Goal: Information Seeking & Learning: Learn about a topic

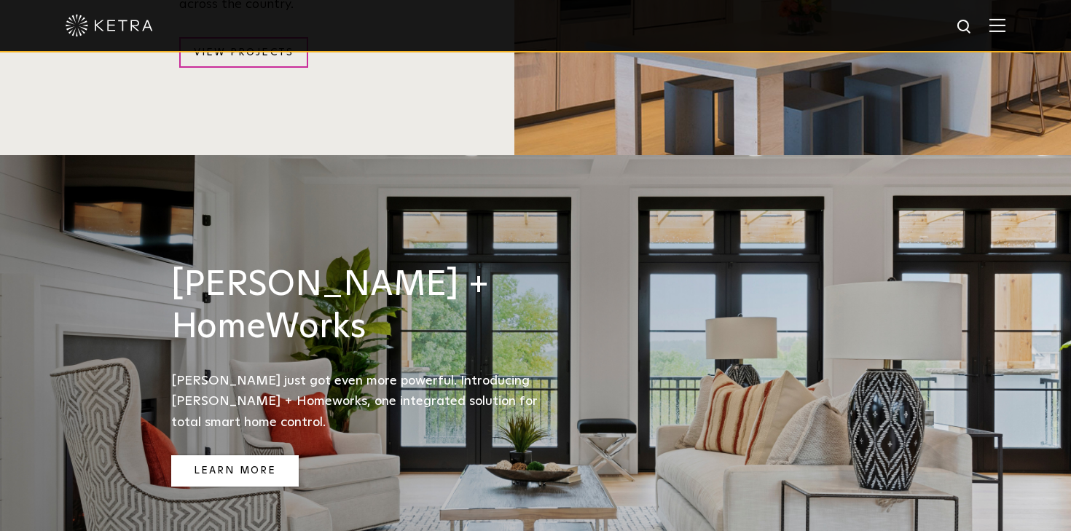
scroll to position [1691, 0]
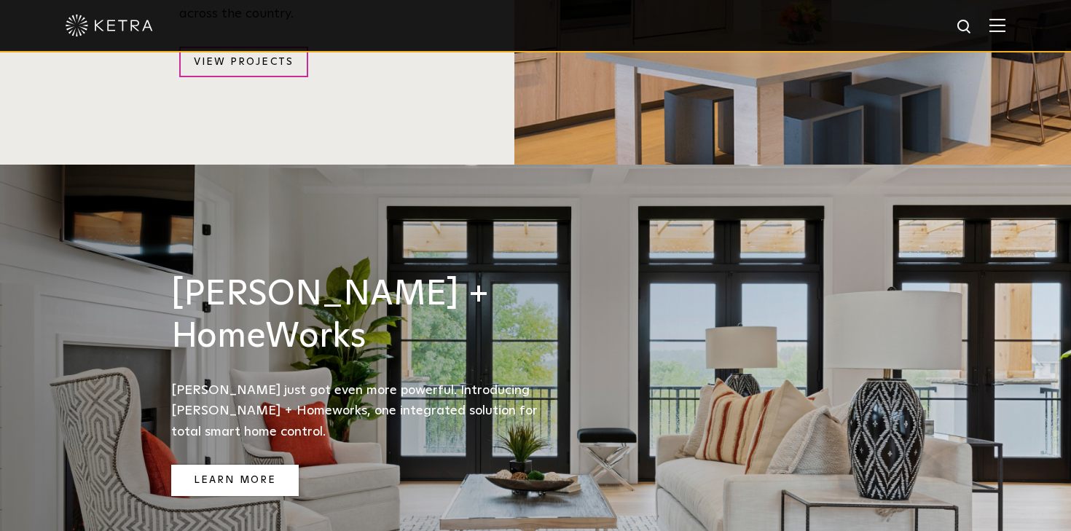
click at [229, 465] on link "Learn More" at bounding box center [234, 480] width 127 height 31
click at [996, 24] on img at bounding box center [997, 25] width 16 height 14
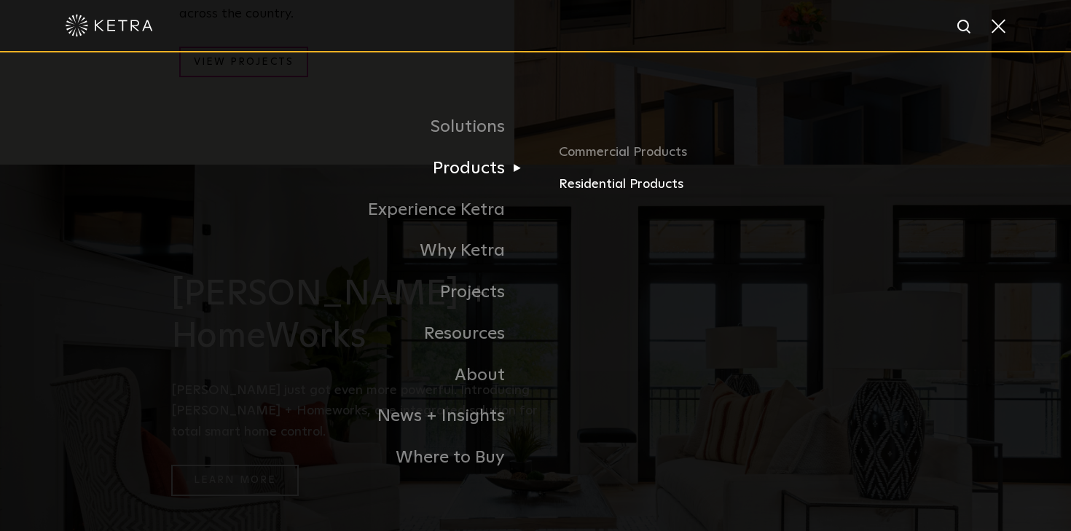
click at [584, 191] on link "Residential Products" at bounding box center [729, 184] width 341 height 21
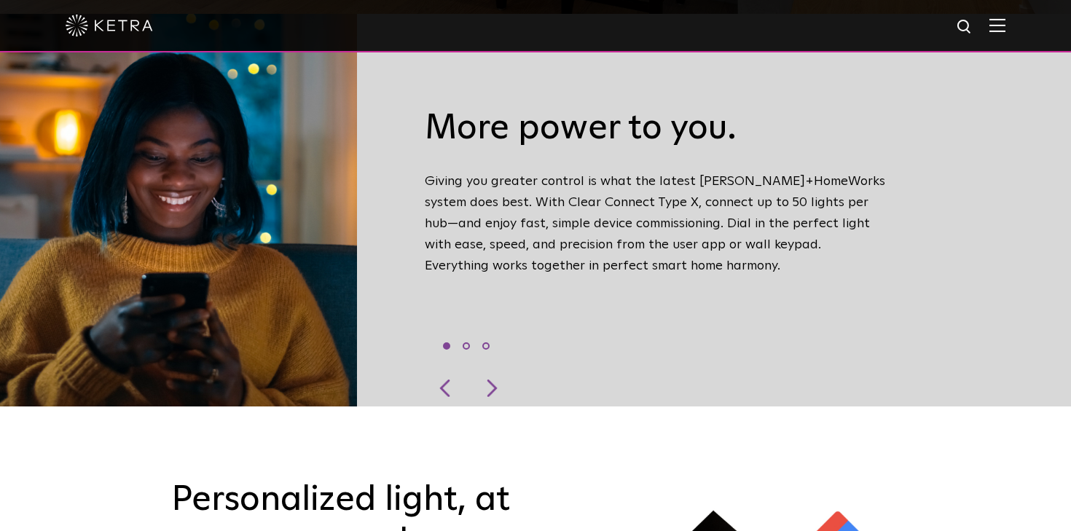
scroll to position [519, 0]
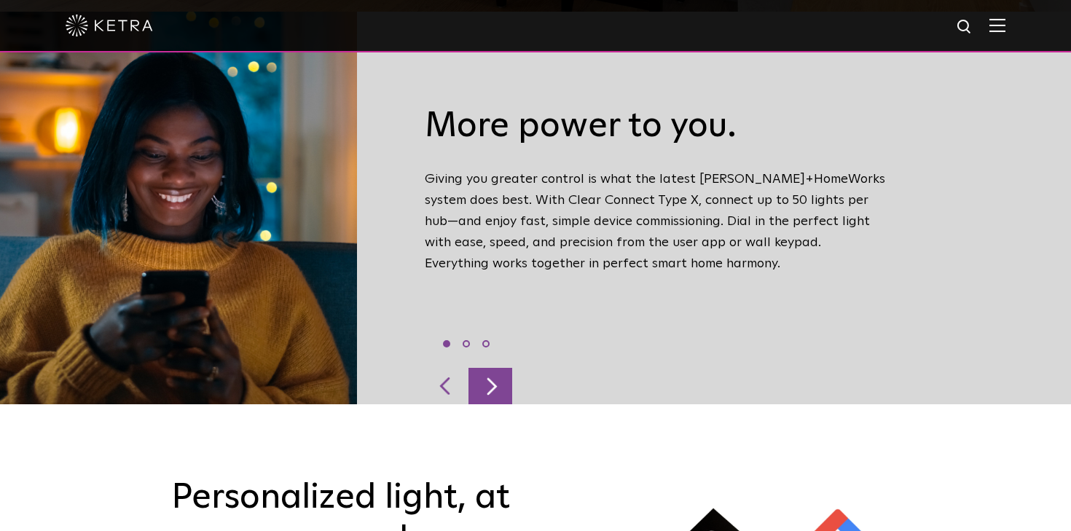
click at [492, 368] on div at bounding box center [490, 386] width 44 height 36
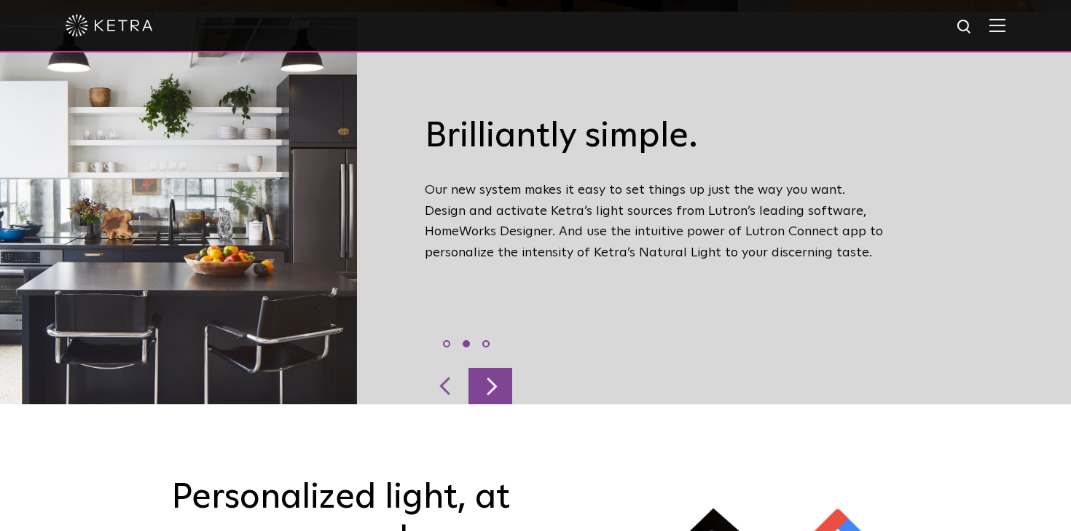
click at [492, 368] on div at bounding box center [490, 386] width 44 height 36
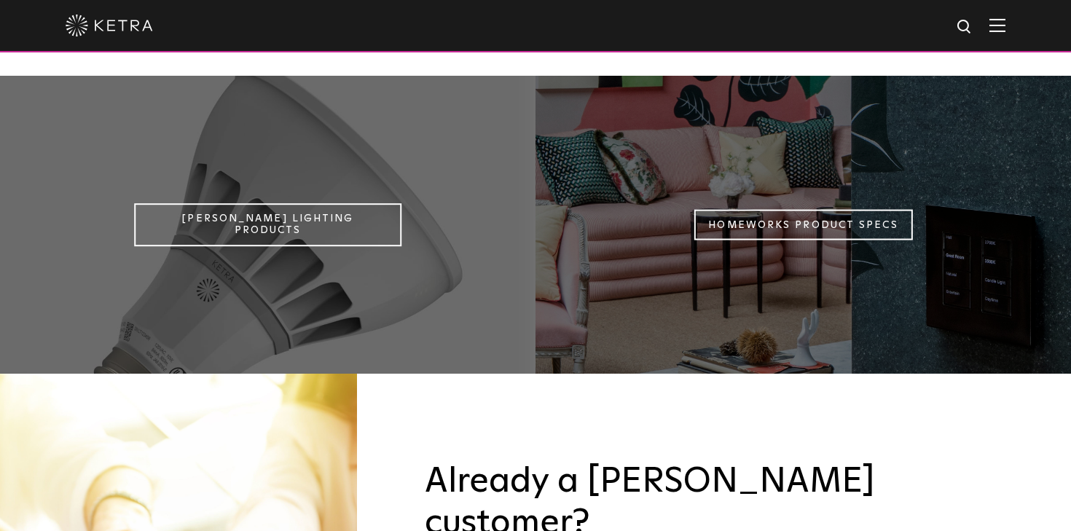
scroll to position [1227, 0]
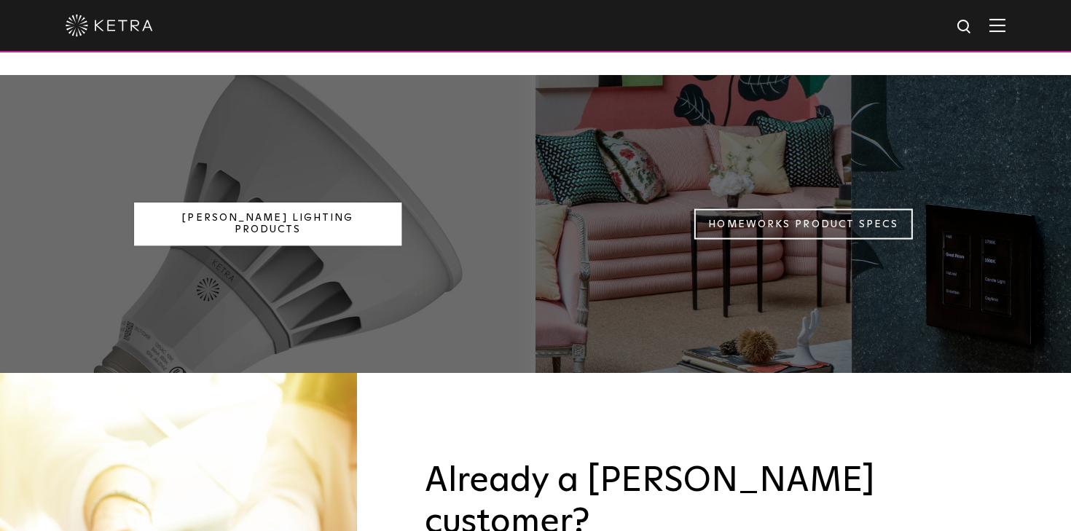
click at [312, 202] on link "Ketra Lighting Products" at bounding box center [268, 224] width 268 height 44
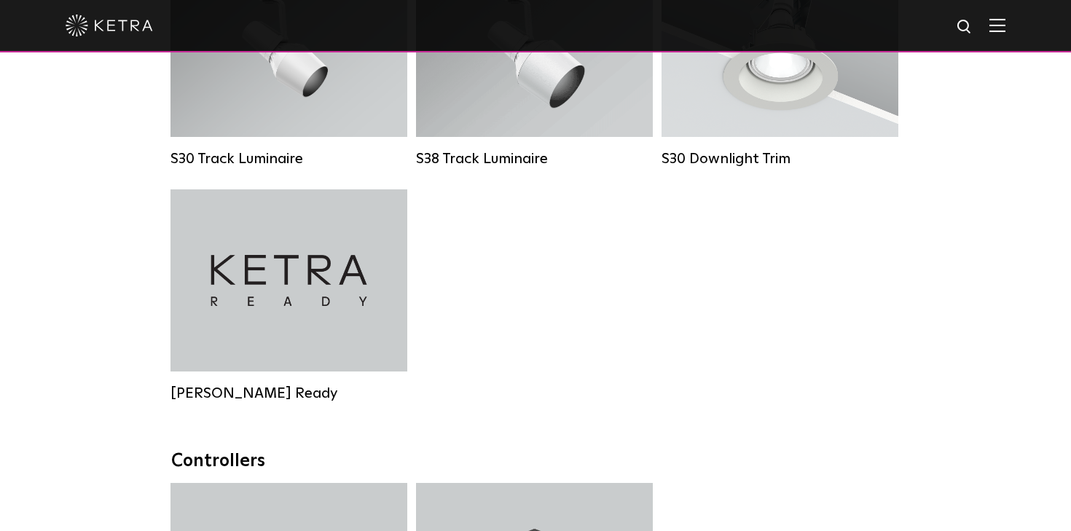
scroll to position [1262, 0]
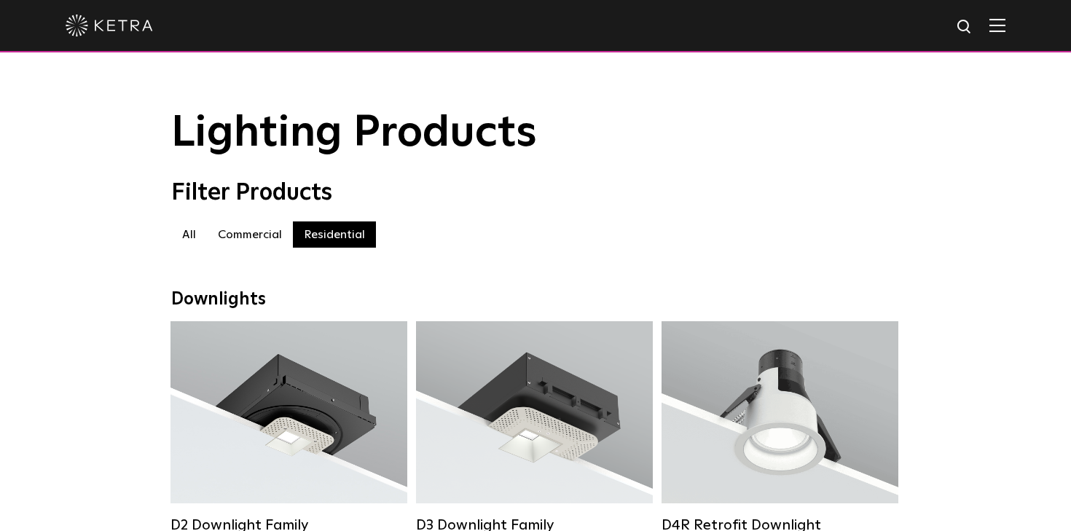
click at [316, 240] on label "Residential" at bounding box center [334, 234] width 83 height 26
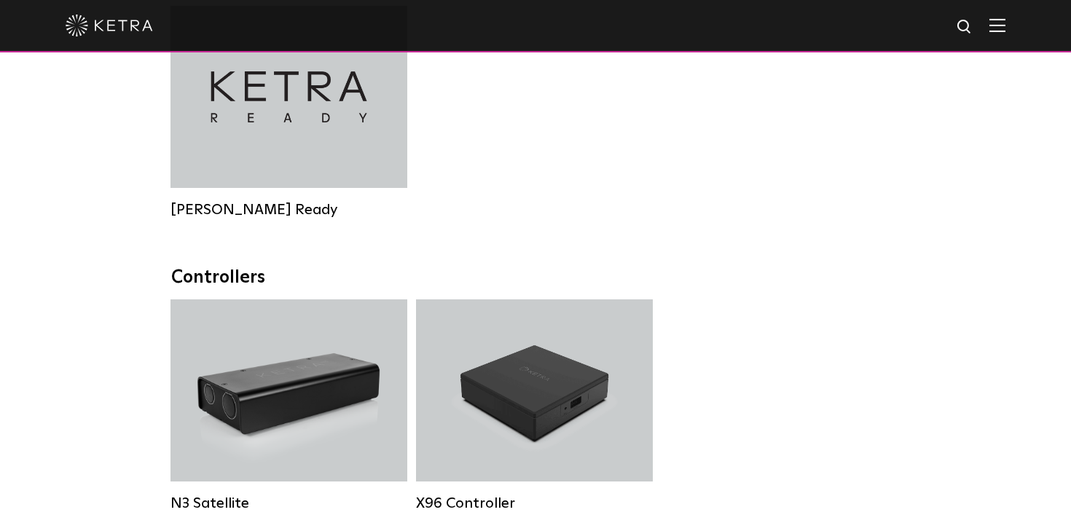
scroll to position [1458, 0]
